Goal: Information Seeking & Learning: Learn about a topic

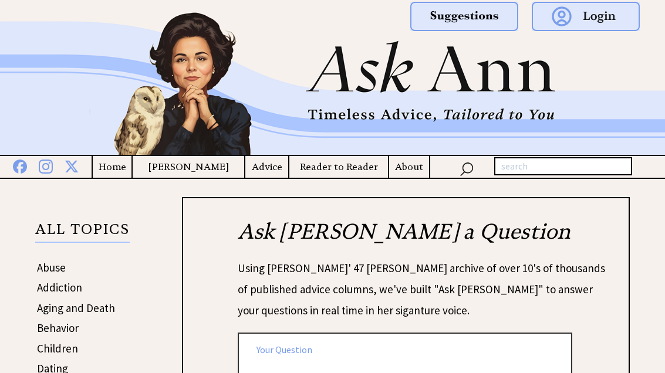
click at [265, 171] on h4 "Advice" at bounding box center [266, 167] width 43 height 15
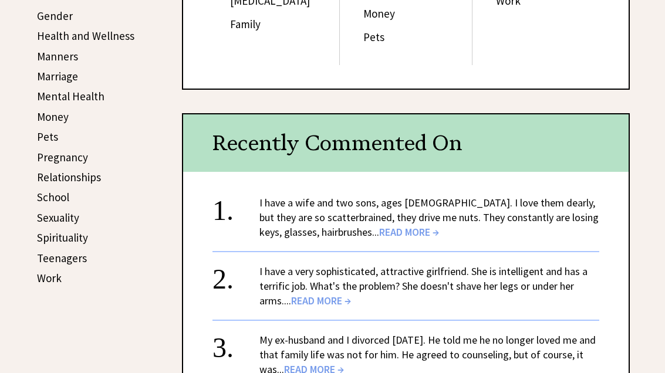
scroll to position [434, 0]
click at [379, 225] on span "READ MORE →" at bounding box center [409, 231] width 60 height 13
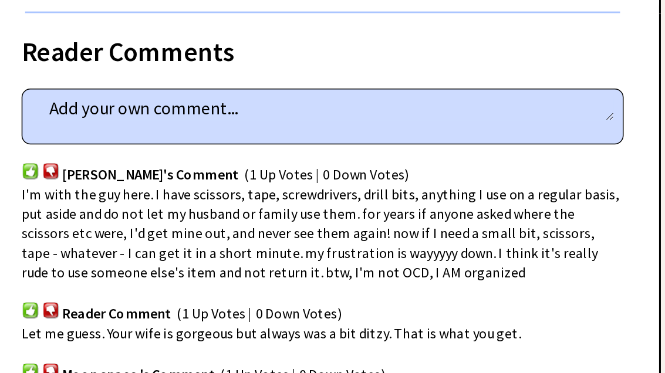
scroll to position [709, 0]
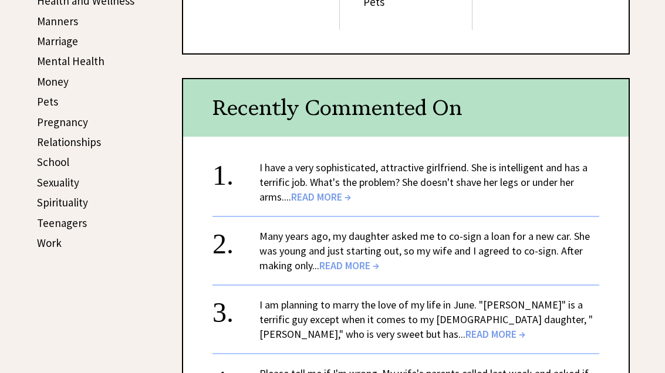
click at [590, 256] on div "Many years ago, my daughter asked me to co-sign a loan for a new car. She was y…" at bounding box center [429, 251] width 340 height 44
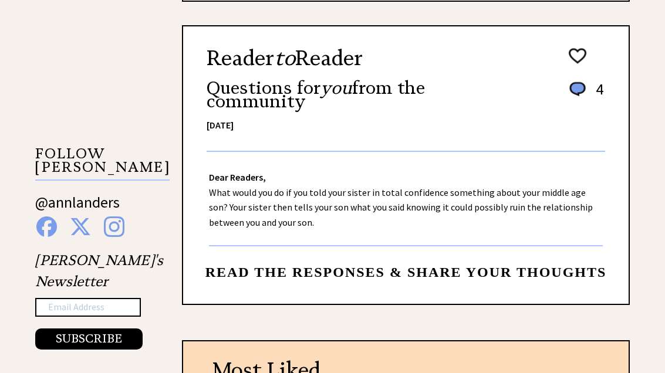
scroll to position [1014, 0]
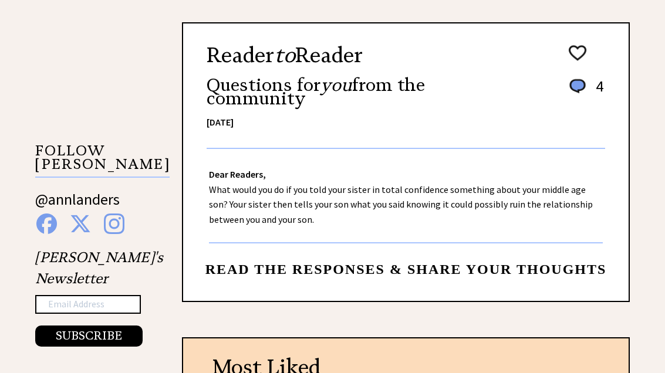
click at [474, 207] on div "Dear Readers, What would you do if you told your sister in total confidence som…" at bounding box center [405, 197] width 445 height 94
click at [401, 207] on div "Dear Readers, What would you do if you told your sister in total confidence som…" at bounding box center [405, 197] width 445 height 94
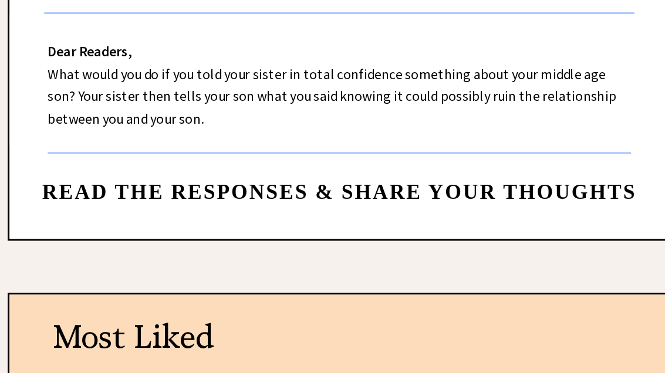
click at [352, 220] on span "Read the responses & share your thoughts" at bounding box center [405, 227] width 401 height 15
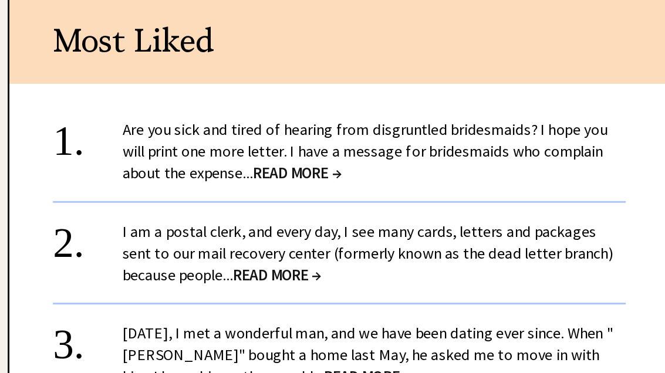
scroll to position [1861, 0]
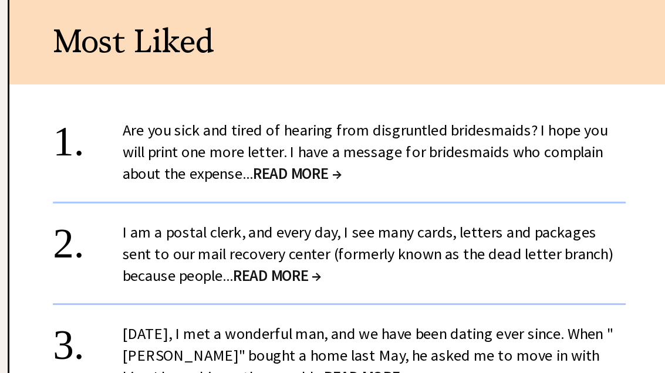
click at [347, 208] on span "READ MORE →" at bounding box center [377, 214] width 60 height 13
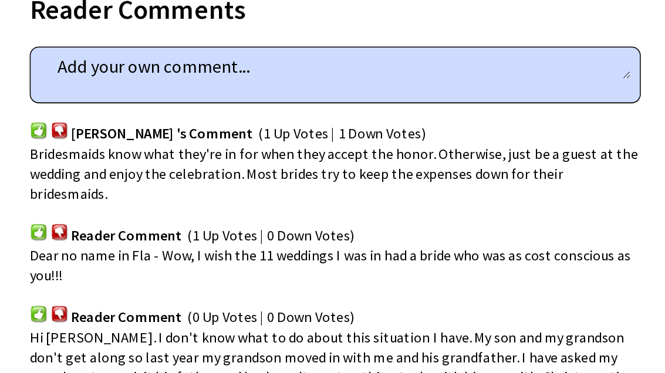
scroll to position [634, 0]
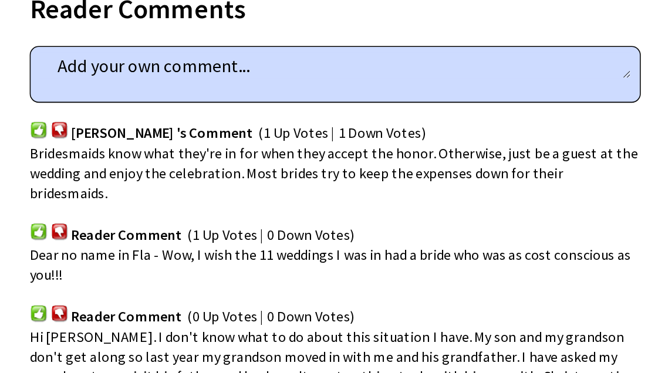
click at [343, 293] on div "Reader Comment (0 Up Votes | 0 Down Votes)" at bounding box center [406, 307] width 399 height 28
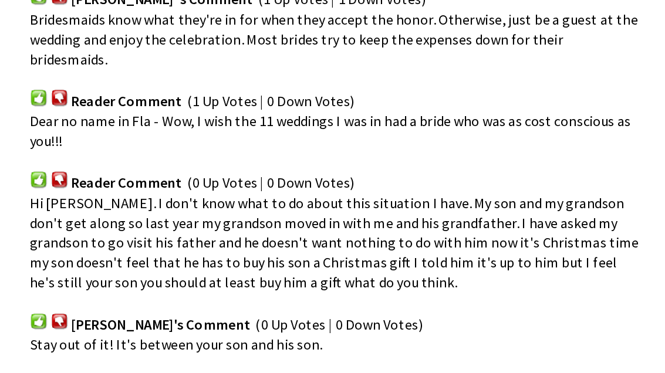
scroll to position [722, 0]
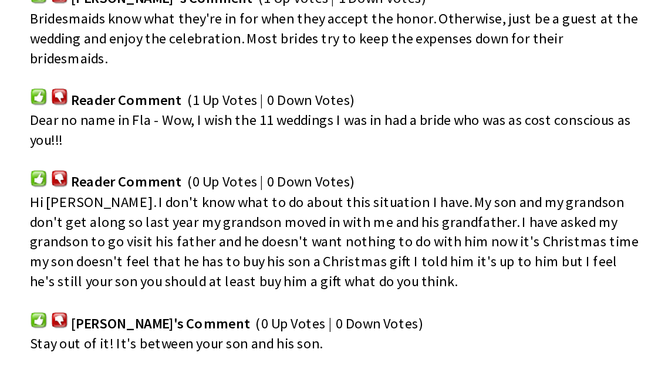
click at [326, 325] on div "Stay out of it! It's between your son and his son." at bounding box center [406, 331] width 399 height 13
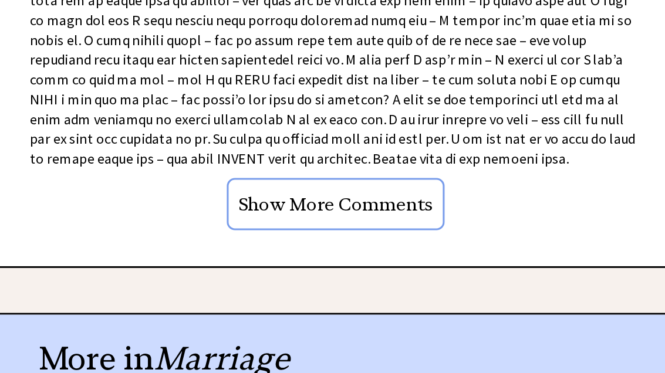
scroll to position [1026, 0]
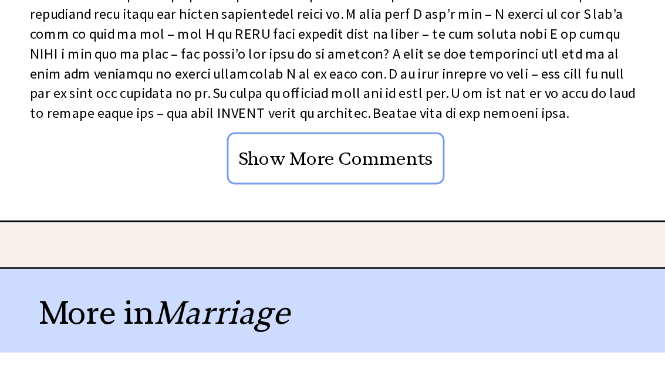
click at [335, 194] on input "Show More Comments" at bounding box center [406, 211] width 142 height 34
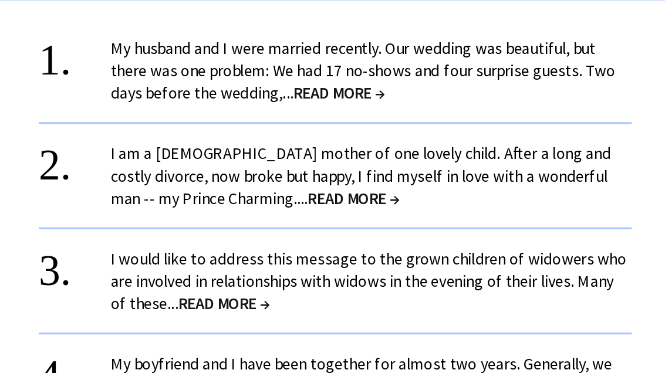
scroll to position [1245, 0]
click at [379, 161] on span "READ MORE →" at bounding box center [409, 167] width 60 height 13
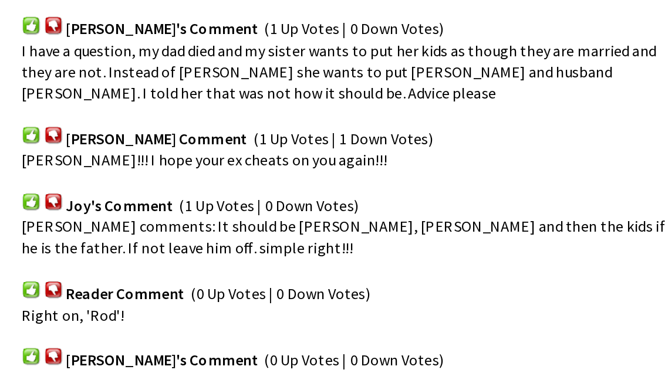
scroll to position [714, 0]
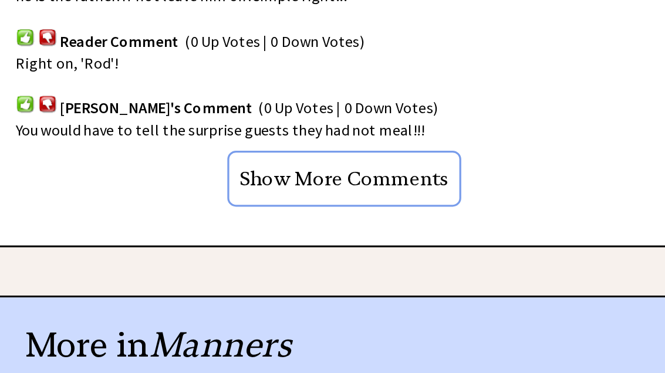
click at [335, 217] on input "Show More Comments" at bounding box center [406, 234] width 142 height 34
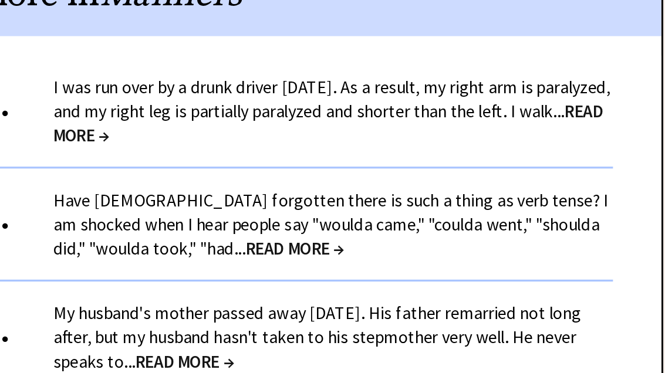
scroll to position [1044, 0]
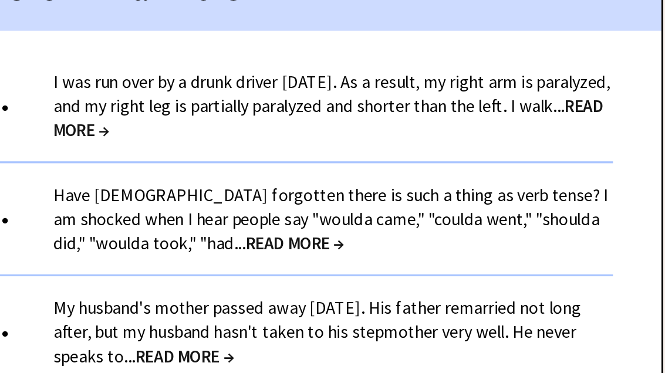
click at [259, 184] on span "READ MORE →" at bounding box center [426, 198] width 334 height 28
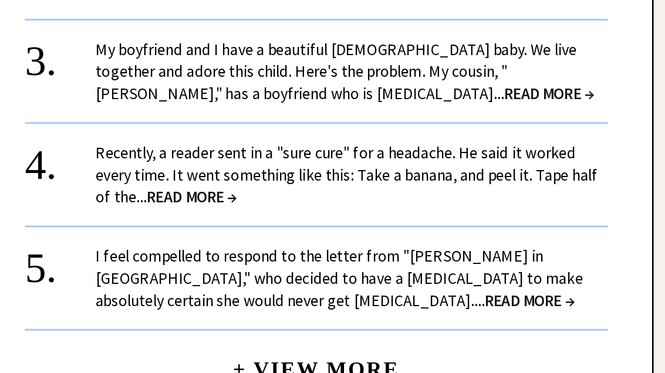
scroll to position [1079, 0]
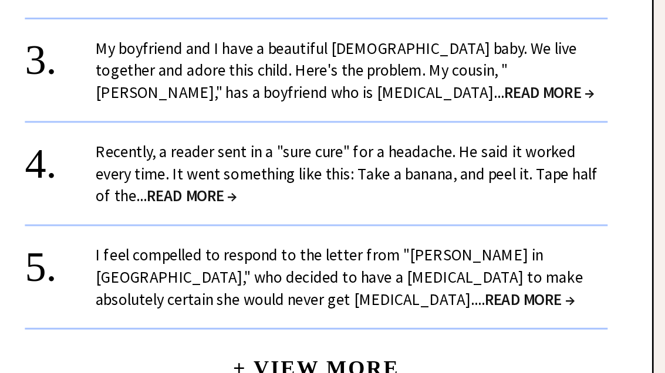
click at [293, 226] on span "READ MORE →" at bounding box center [323, 232] width 60 height 13
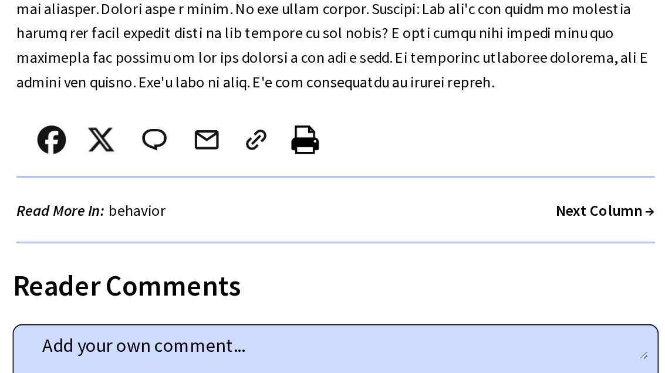
scroll to position [690, 0]
click at [316, 285] on div "Reader Comment (0 Up Votes | 0 Down Votes)" at bounding box center [406, 335] width 399 height 100
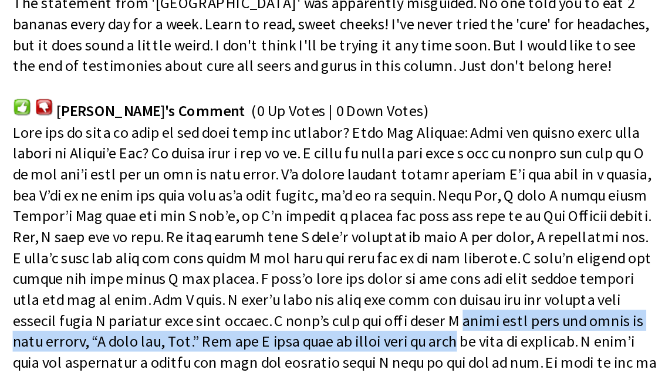
scroll to position [960, 0]
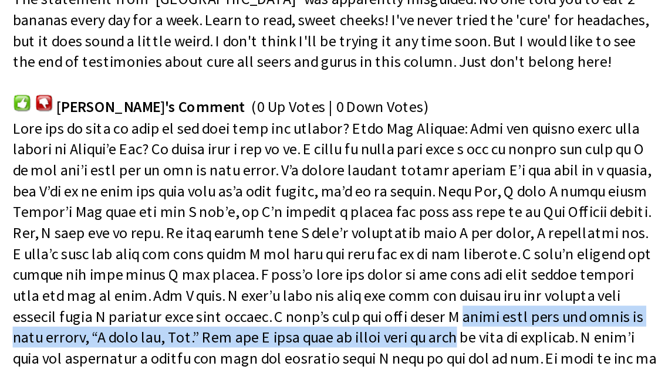
click at [367, 195] on span at bounding box center [405, 297] width 397 height 205
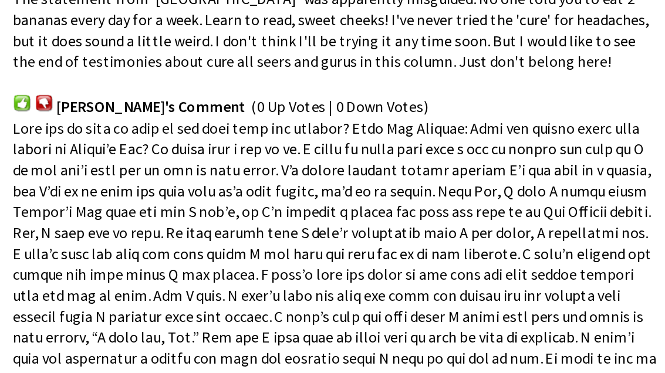
click at [366, 195] on span at bounding box center [405, 297] width 397 height 205
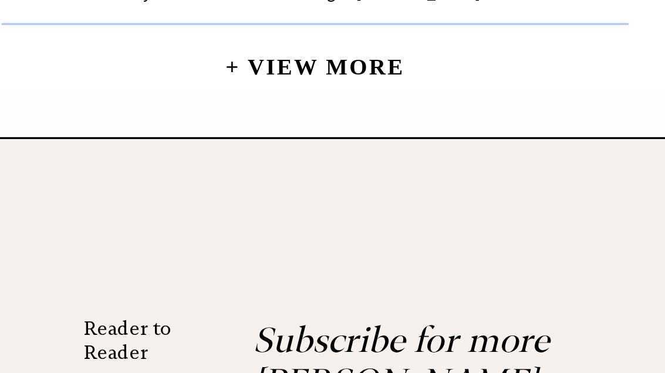
scroll to position [1692, 0]
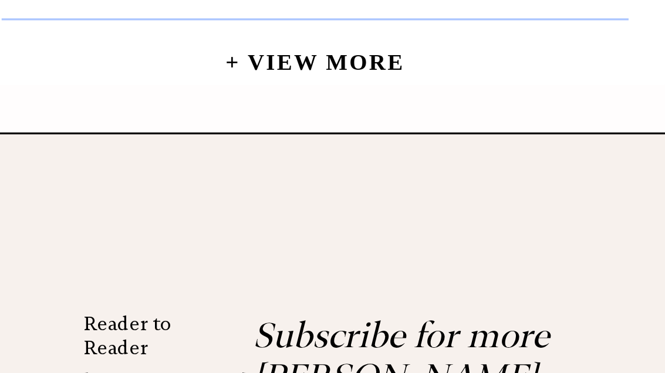
click at [350, 142] on link "+ View More" at bounding box center [405, 154] width 110 height 25
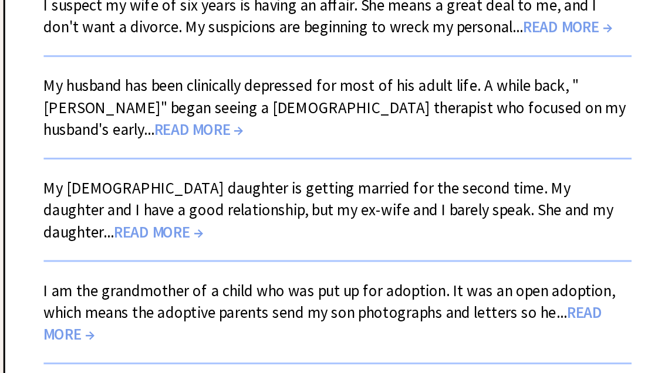
scroll to position [1385, 0]
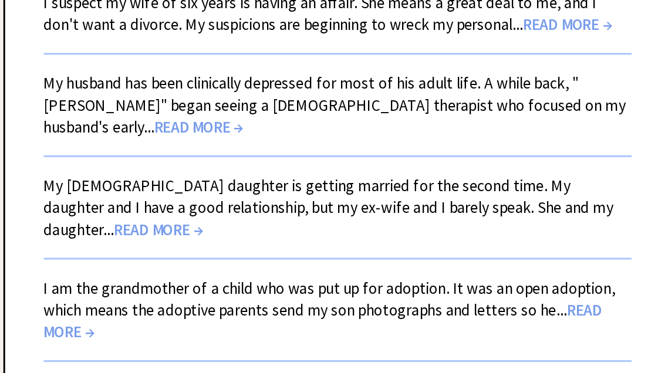
click at [343, 178] on span "READ MORE →" at bounding box center [313, 184] width 60 height 13
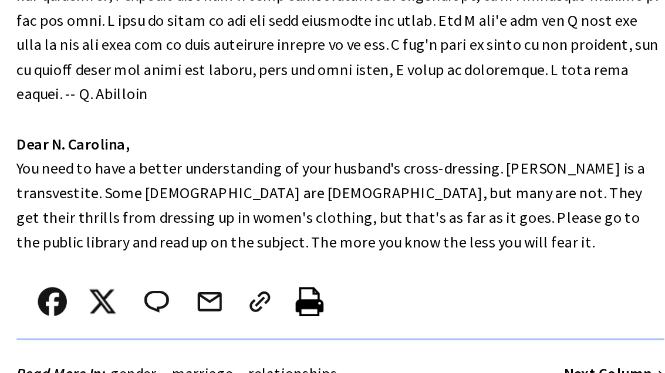
scroll to position [394, 0]
click at [304, 292] on div at bounding box center [393, 311] width 368 height 39
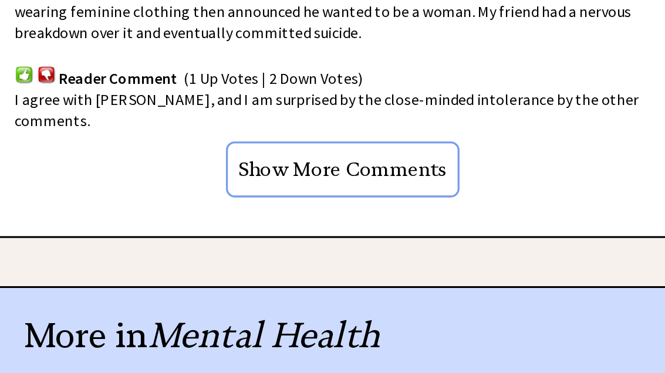
scroll to position [1082, 0]
click at [335, 211] on input "Show More Comments" at bounding box center [406, 228] width 142 height 34
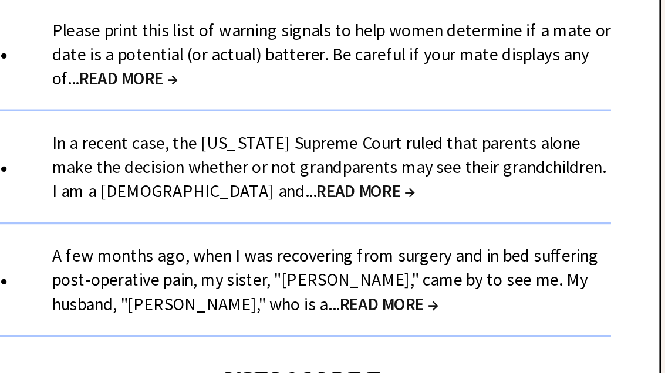
scroll to position [1544, 0]
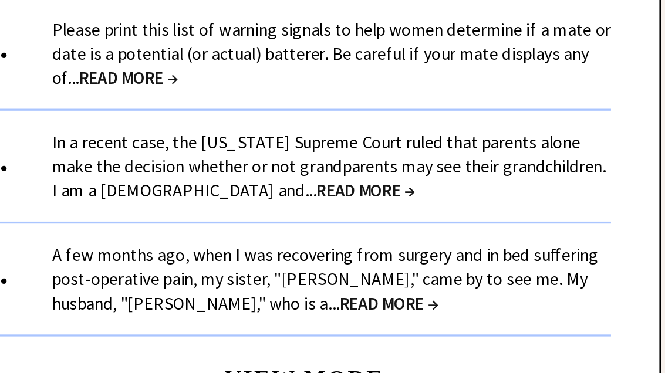
click at [276, 166] on span "READ MORE →" at bounding box center [306, 172] width 60 height 13
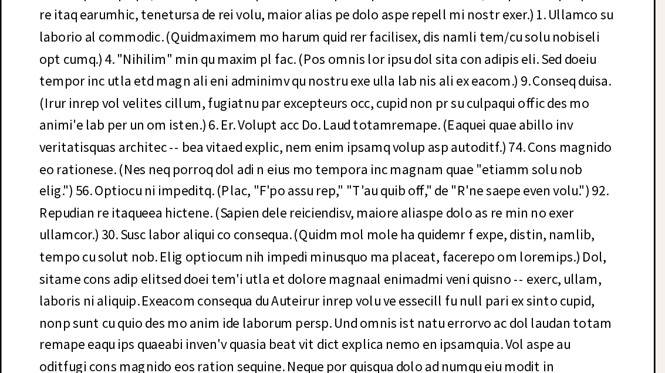
scroll to position [442, 0]
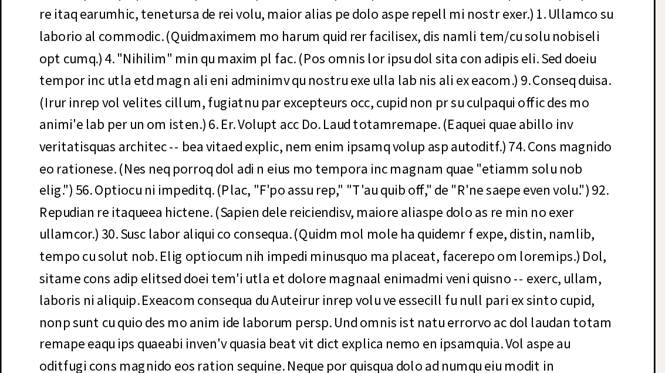
click at [405, 241] on div "Dear Ann Landers, Dear Oregon, Some women do not realize they are being abused …" at bounding box center [405, 262] width 445 height 606
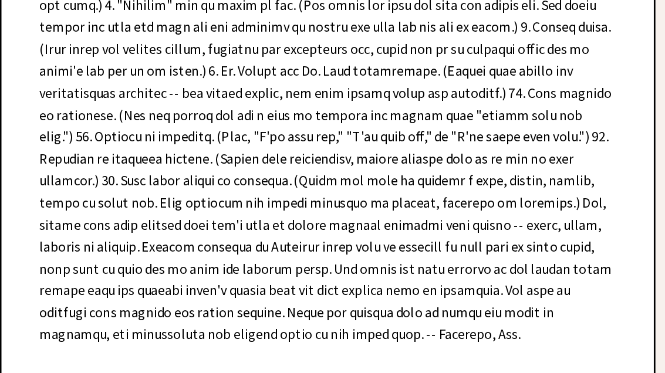
scroll to position [479, 0]
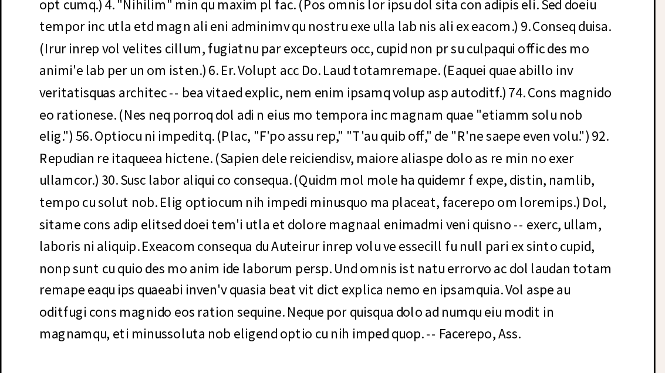
click at [404, 241] on div "Dear Ann Landers, Dear Oregon, Some women do not realize they are being abused …" at bounding box center [405, 225] width 445 height 606
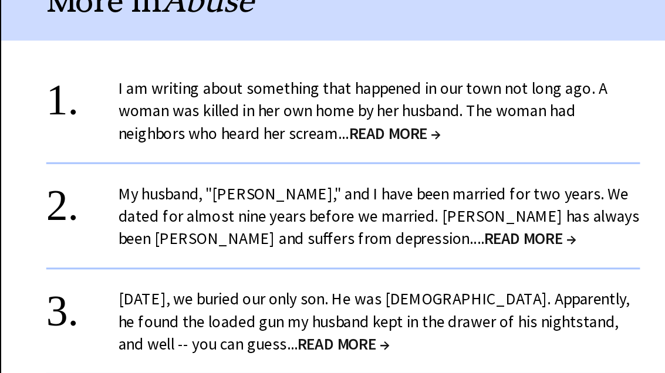
scroll to position [1214, 0]
click at [498, 256] on span "READ MORE →" at bounding box center [528, 262] width 60 height 13
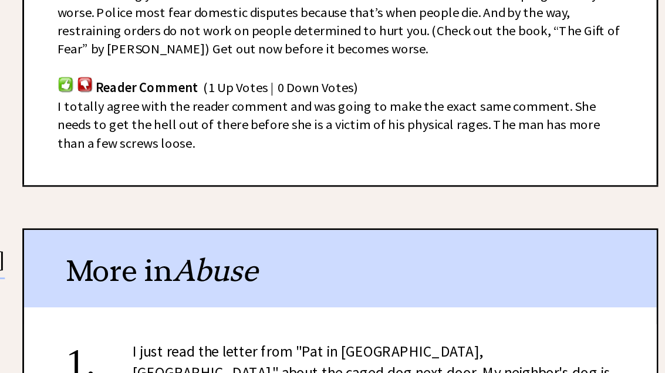
scroll to position [910, 0]
click at [399, 248] on div "More in [GEOGRAPHIC_DATA]" at bounding box center [405, 275] width 445 height 55
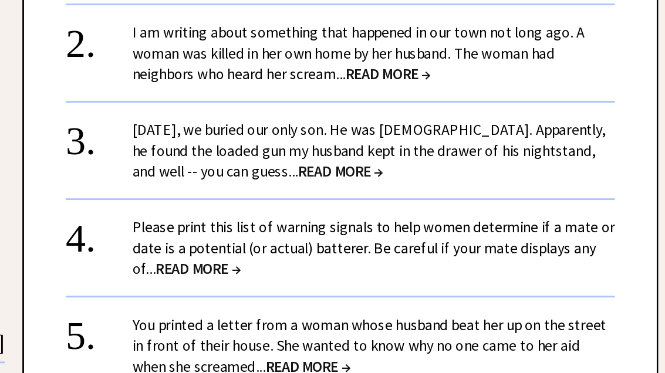
scroll to position [1204, 0]
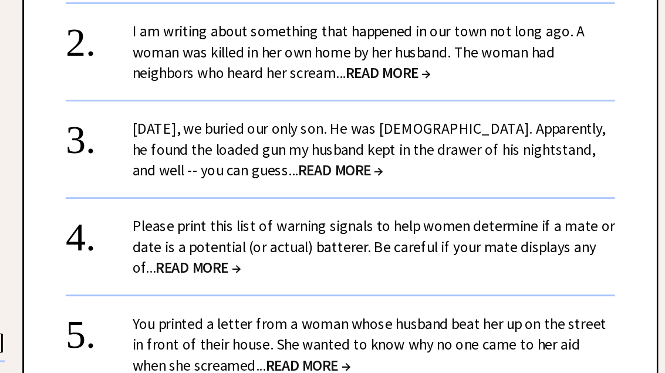
click at [410, 130] on span "READ MORE →" at bounding box center [440, 136] width 60 height 13
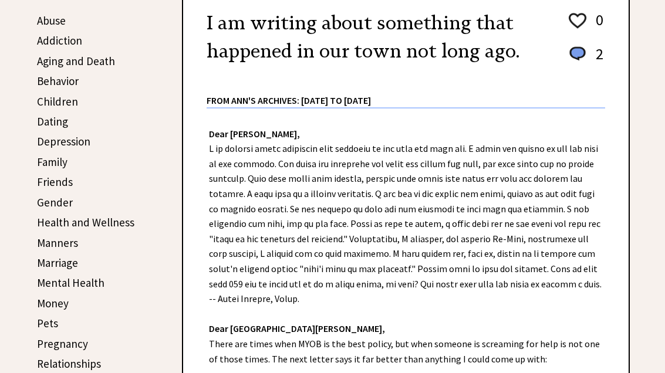
scroll to position [265, 0]
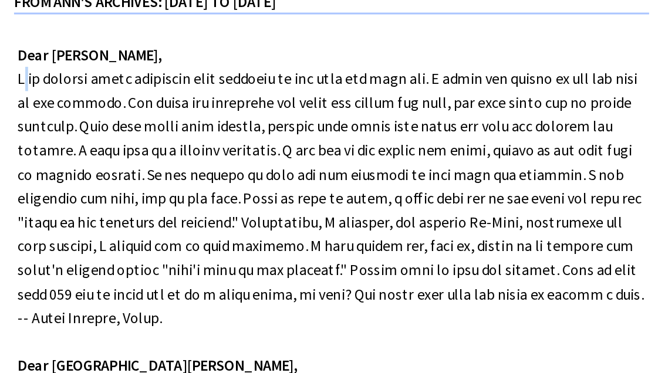
click at [364, 170] on div "Dear Ann Landers, Dear Santa Barbara, There are times when MYOB is the best pol…" at bounding box center [405, 265] width 445 height 351
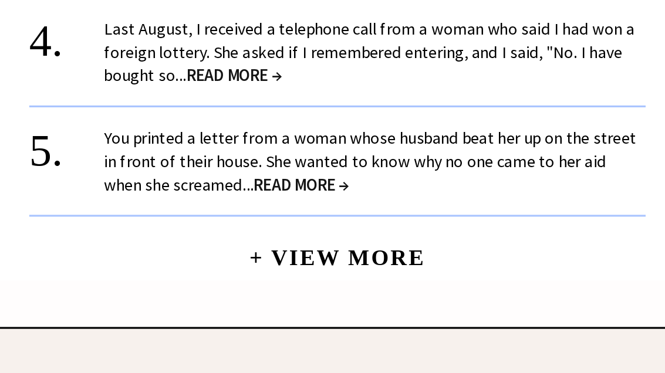
scroll to position [1267, 0]
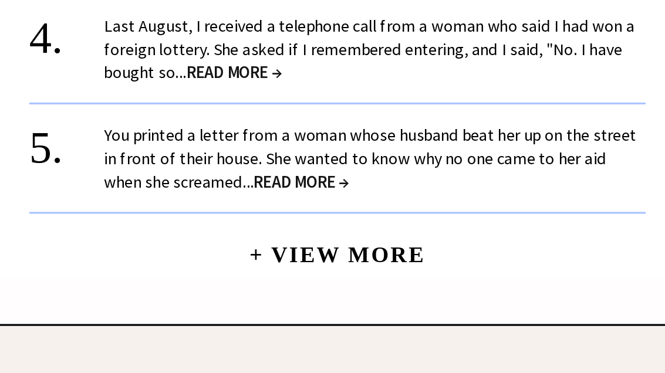
click at [350, 260] on link "+ View More" at bounding box center [405, 272] width 110 height 25
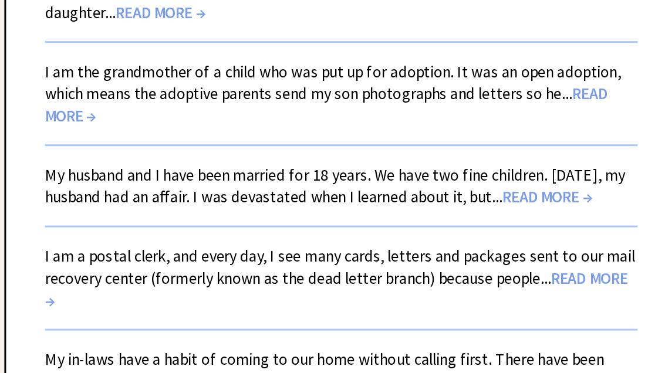
scroll to position [1530, 0]
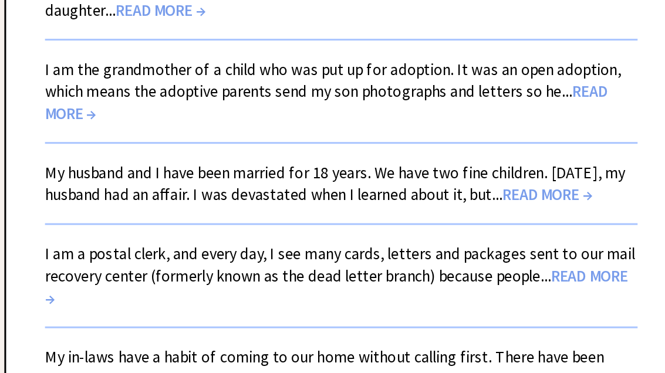
click at [513, 225] on span "READ MORE →" at bounding box center [543, 231] width 60 height 13
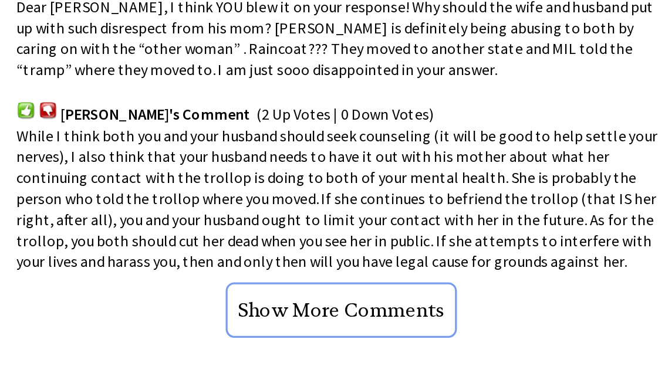
scroll to position [957, 0]
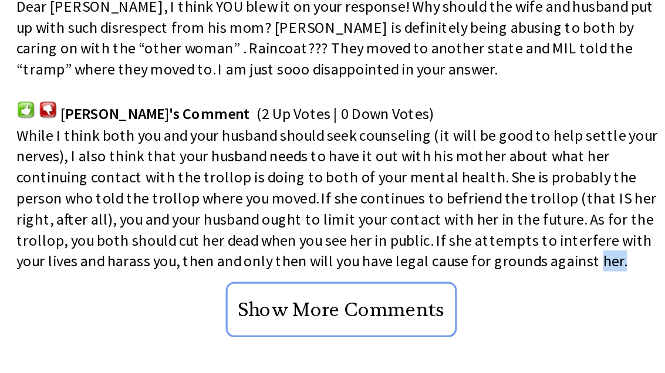
click at [342, 289] on center "Show More Comments" at bounding box center [406, 309] width 399 height 40
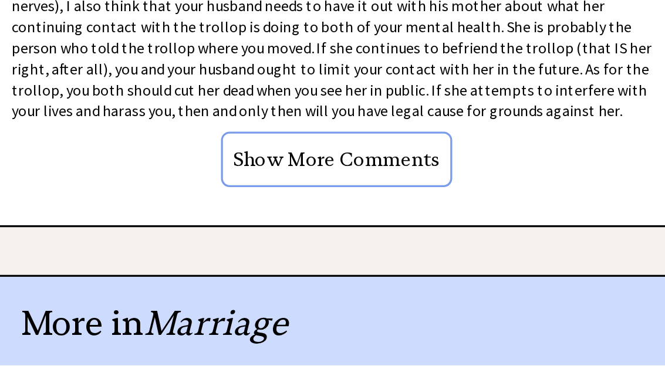
scroll to position [1050, 0]
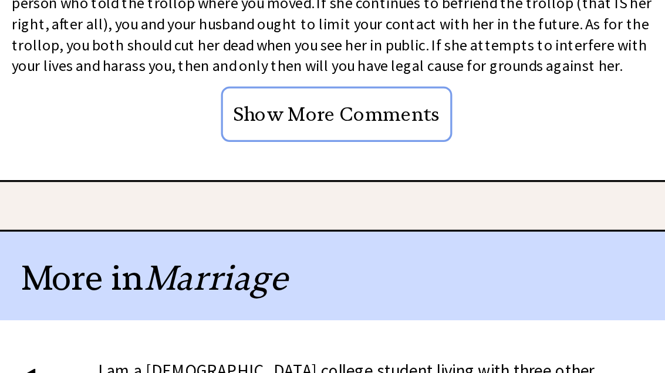
scroll to position [1183, 0]
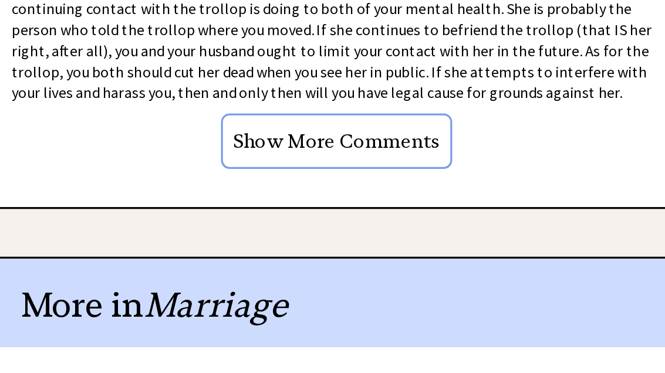
click at [335, 70] on input "Show More Comments" at bounding box center [406, 87] width 142 height 34
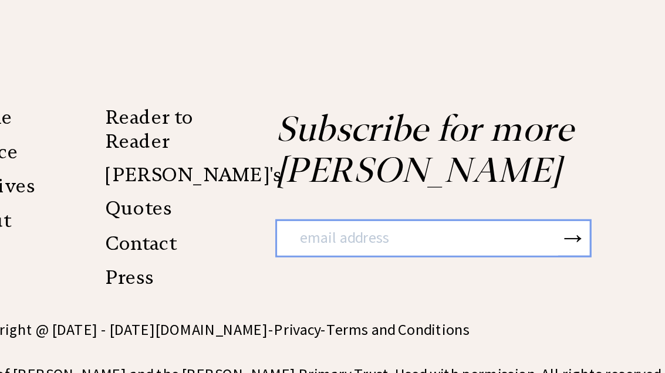
scroll to position [1876, 0]
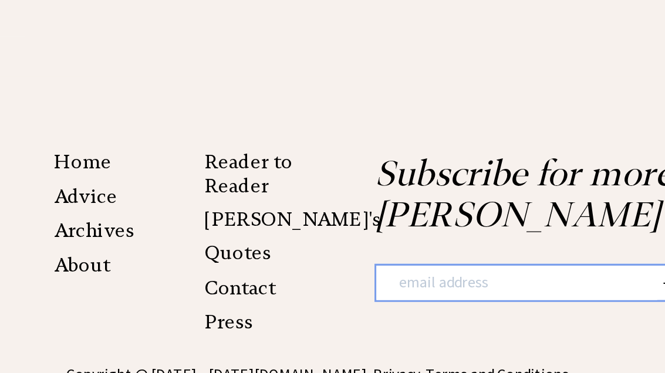
click at [171, 229] on link "Archives" at bounding box center [195, 236] width 49 height 14
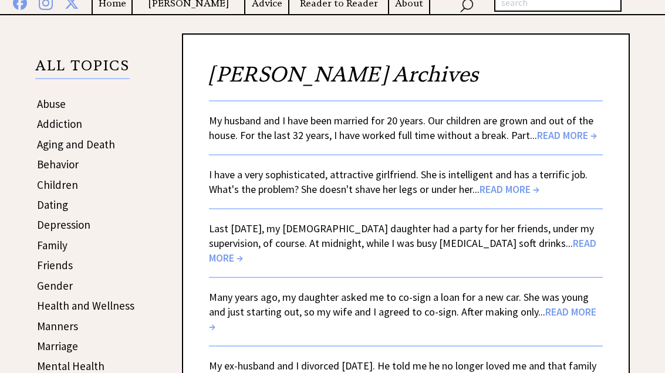
scroll to position [174, 0]
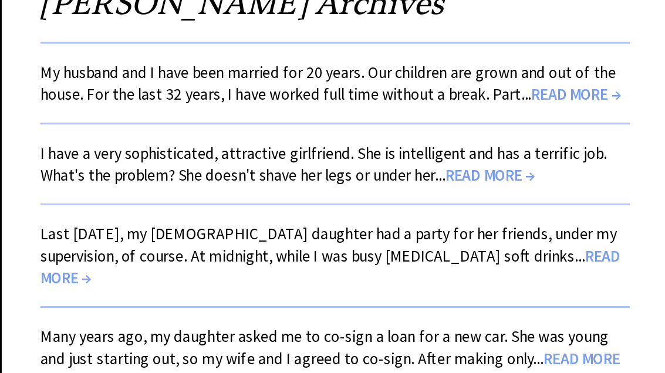
click at [537, 119] on span "READ MORE →" at bounding box center [567, 125] width 60 height 13
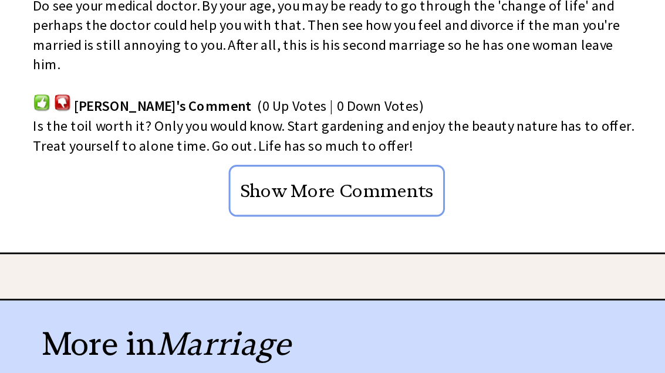
scroll to position [984, 0]
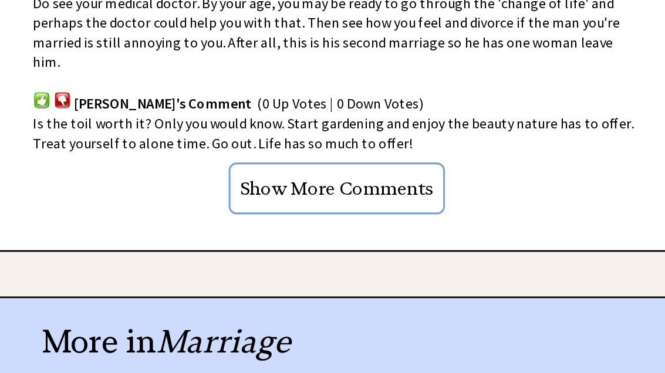
click at [335, 212] on input "Show More Comments" at bounding box center [406, 229] width 142 height 34
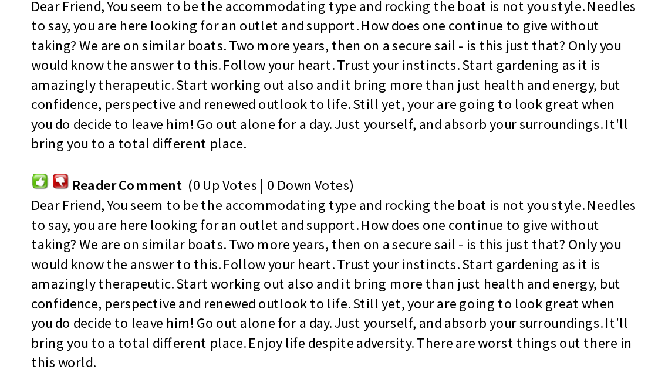
scroll to position [1315, 0]
click at [362, 234] on span "Dear Friend, You seem to be the accommodating type and rocking the boat is not …" at bounding box center [405, 291] width 397 height 115
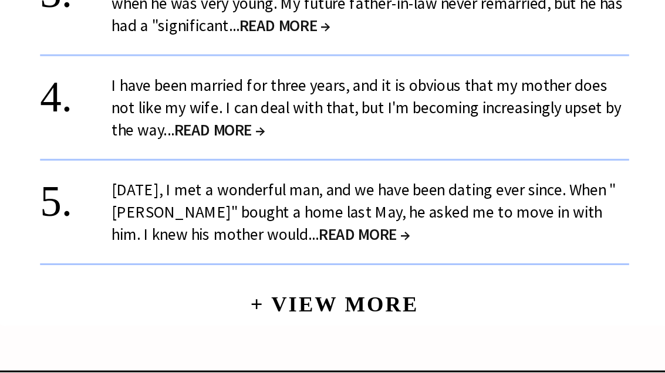
scroll to position [3087, 0]
click at [350, 287] on link "+ View More" at bounding box center [405, 299] width 110 height 25
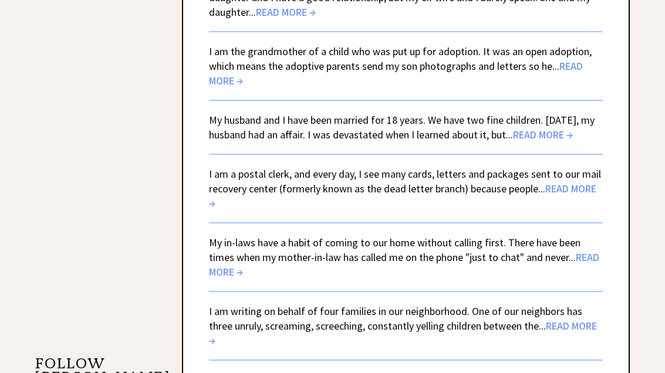
scroll to position [1627, 0]
click at [586, 181] on span "READ MORE →" at bounding box center [402, 195] width 387 height 28
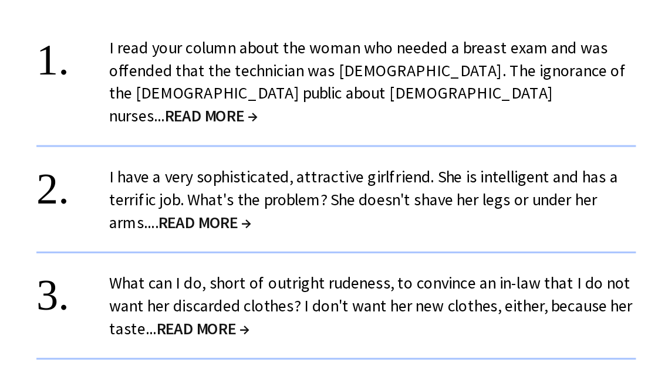
scroll to position [1348, 0]
click at [295, 177] on span "READ MORE →" at bounding box center [325, 183] width 60 height 13
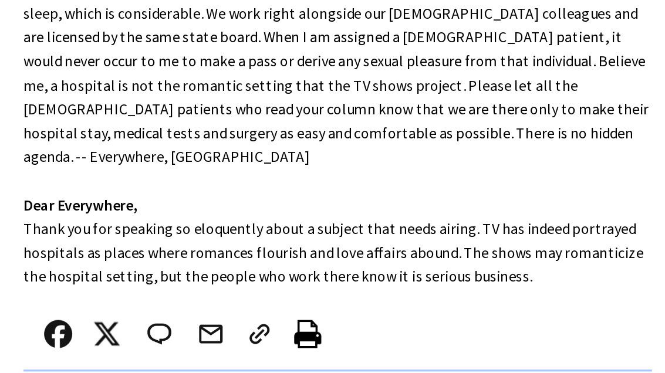
scroll to position [407, 0]
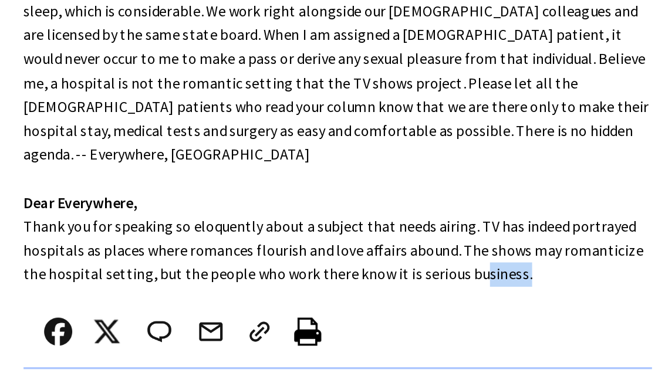
click at [315, 309] on div at bounding box center [393, 328] width 368 height 39
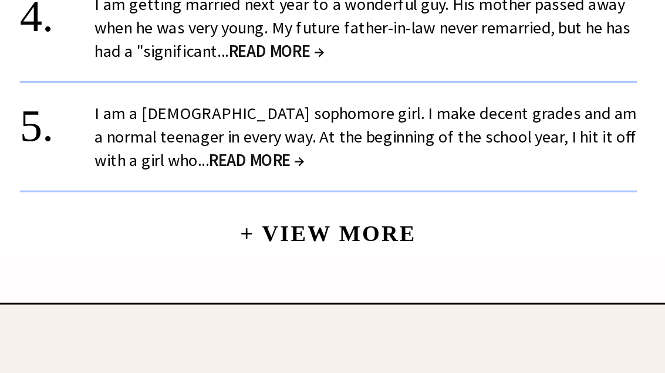
scroll to position [1386, 0]
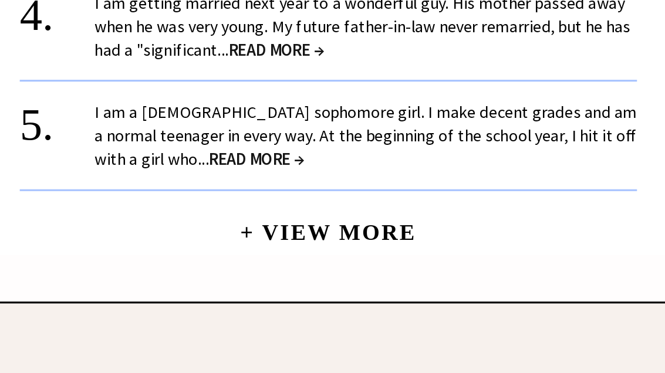
click at [331, 210] on span "READ MORE →" at bounding box center [361, 216] width 60 height 13
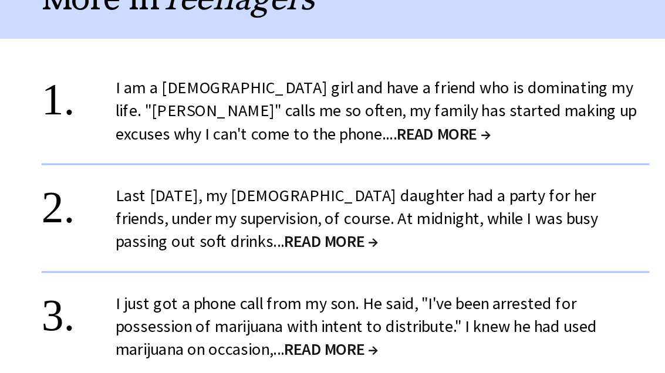
scroll to position [1064, 0]
